Goal: Navigation & Orientation: Find specific page/section

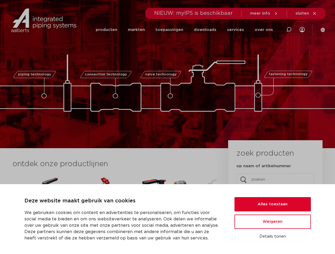
click at [167, 127] on div "piping technology connection technology valve technology fastening technology p…" at bounding box center [167, 74] width 335 height 148
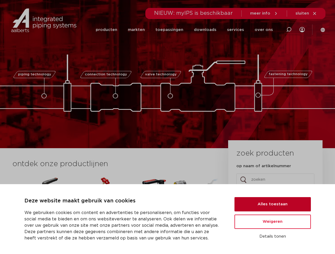
click at [272, 204] on button "Alles toestaan" at bounding box center [272, 204] width 76 height 14
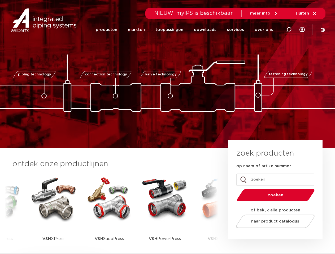
click at [272, 222] on span "naar product catalogus" at bounding box center [275, 222] width 48 height 4
click at [272, 237] on div "zoek producten op naam of artikelnummer Instagram Dit veld is bedoeld voor vali…" at bounding box center [275, 189] width 94 height 99
click at [288, 30] on icon at bounding box center [288, 29] width 6 height 6
click at [306, 14] on span "sluiten" at bounding box center [302, 13] width 14 height 4
